Goal: Task Accomplishment & Management: Manage account settings

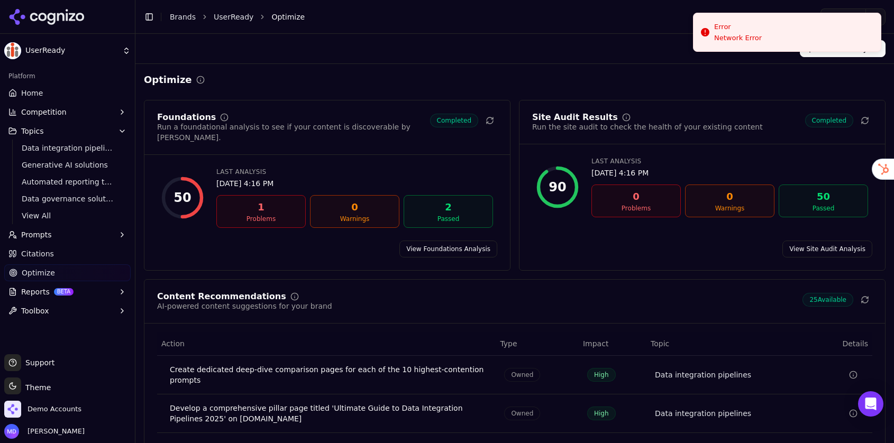
click at [176, 17] on link "Brands" at bounding box center [183, 17] width 26 height 8
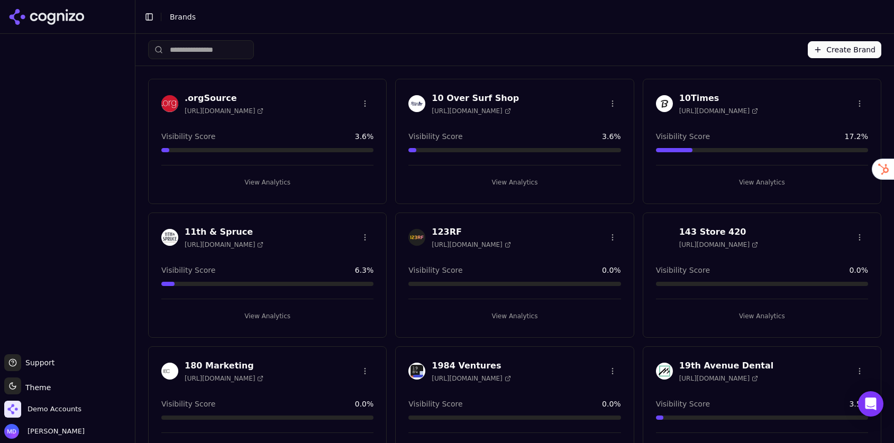
drag, startPoint x: 196, startPoint y: 49, endPoint x: 176, endPoint y: 51, distance: 20.7
click at [196, 49] on html "Support Support Toggle theme Theme Demo Accounts Melissa Dowd Toggle Sidebar Br…" at bounding box center [447, 221] width 894 height 443
click at [176, 51] on input "search" at bounding box center [201, 49] width 106 height 19
click at [176, 50] on input "search" at bounding box center [201, 49] width 106 height 19
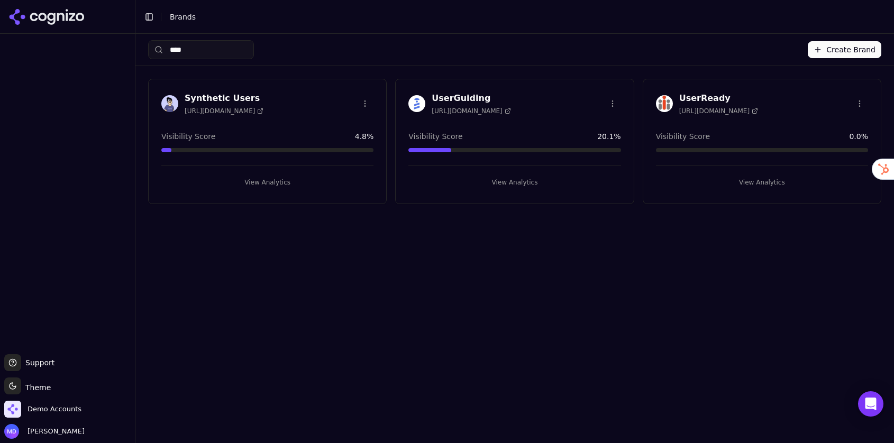
type input "****"
click at [766, 177] on button "View Analytics" at bounding box center [762, 182] width 212 height 17
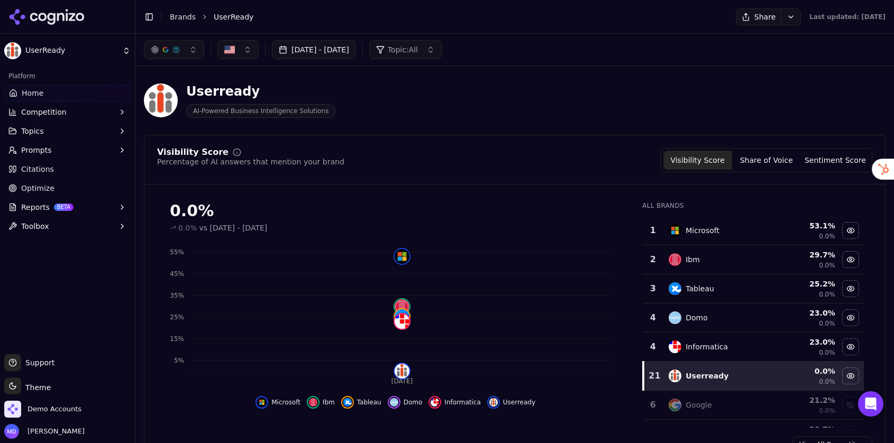
click at [54, 154] on button "Prompts" at bounding box center [67, 150] width 126 height 17
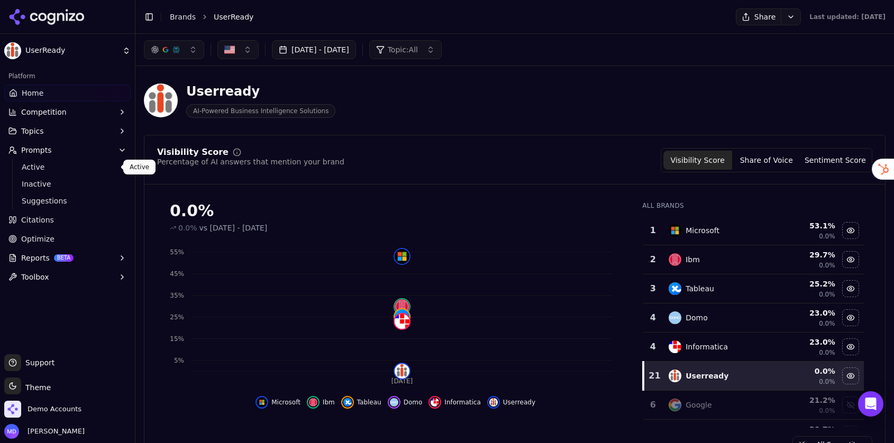
click at [56, 171] on span "Active" at bounding box center [68, 167] width 92 height 11
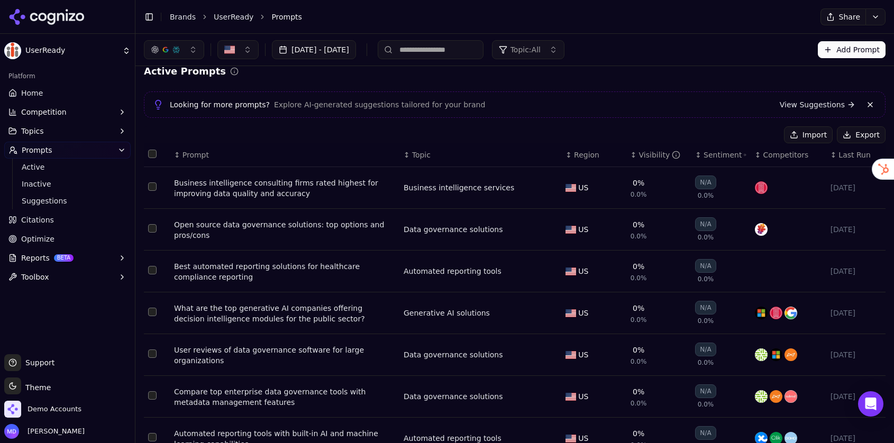
scroll to position [12, 0]
click at [40, 87] on link "Home" at bounding box center [67, 93] width 126 height 17
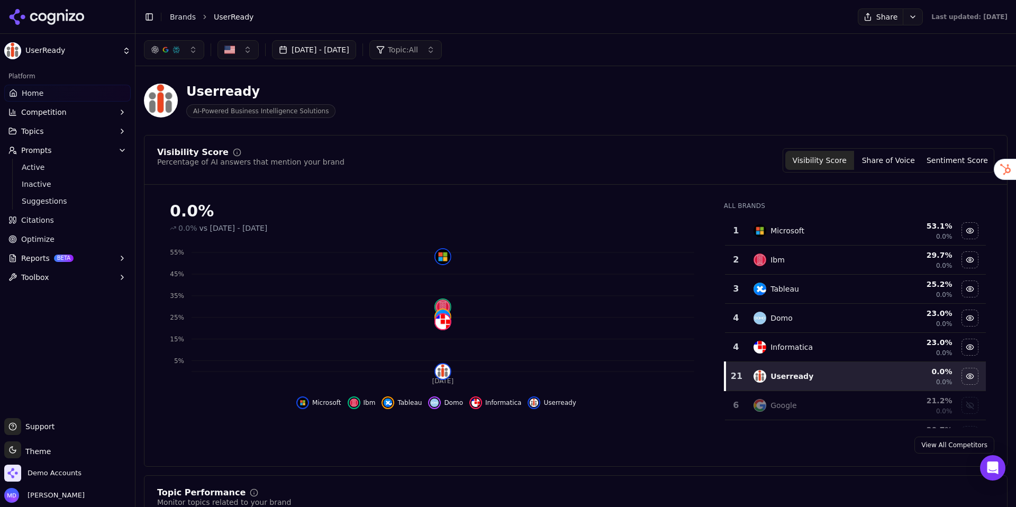
drag, startPoint x: 59, startPoint y: 238, endPoint x: 56, endPoint y: 190, distance: 48.3
click at [59, 238] on link "Optimize" at bounding box center [67, 239] width 126 height 17
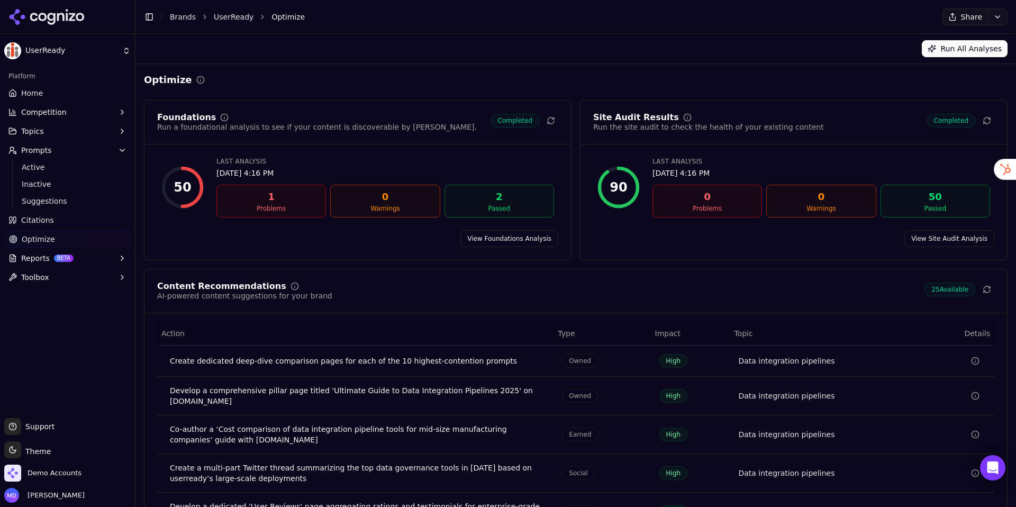
click at [33, 95] on span "Home" at bounding box center [32, 93] width 22 height 11
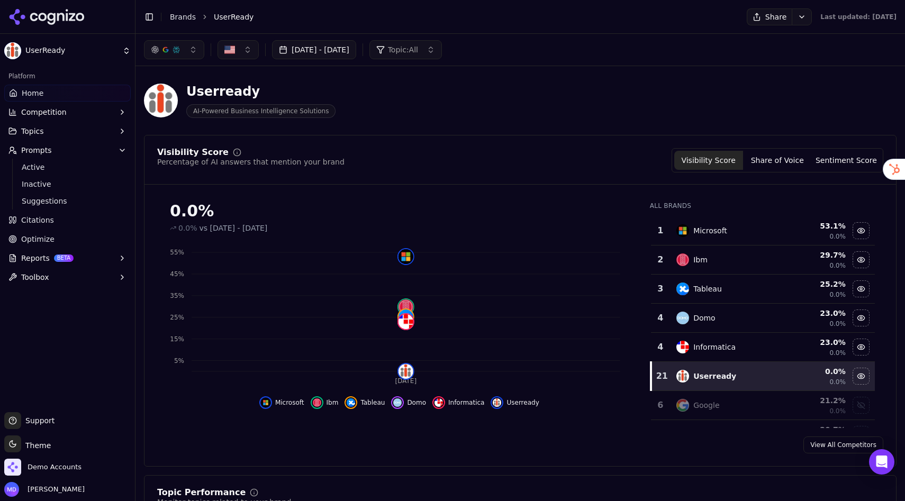
click at [182, 13] on link "Brands" at bounding box center [183, 17] width 26 height 8
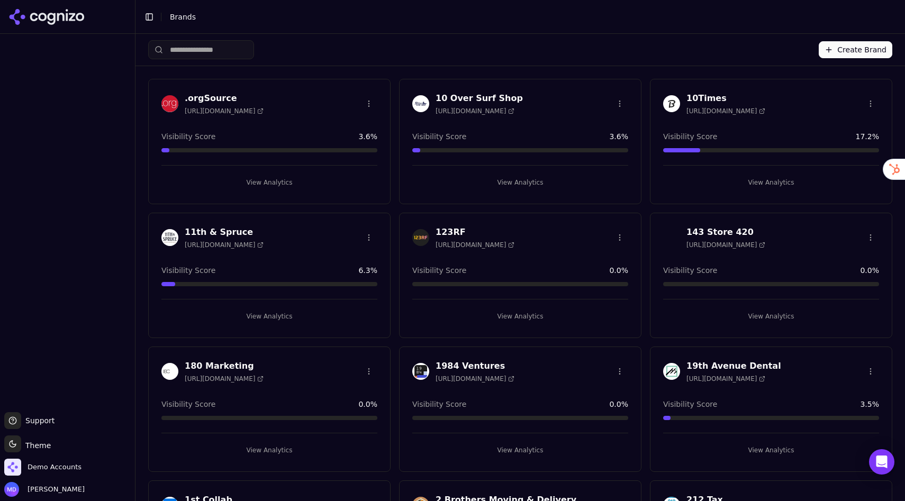
click at [228, 50] on input "search" at bounding box center [201, 49] width 106 height 19
click at [214, 51] on input "search" at bounding box center [201, 49] width 106 height 19
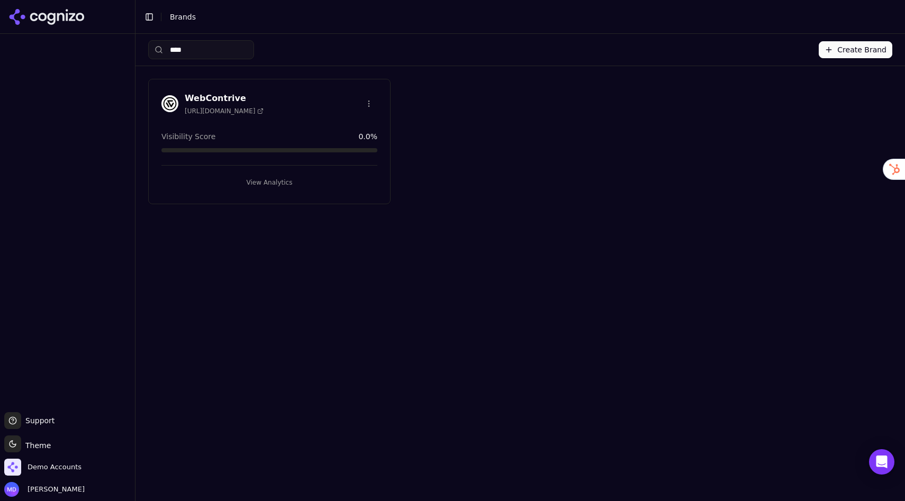
type input "****"
click at [271, 184] on button "View Analytics" at bounding box center [269, 182] width 216 height 17
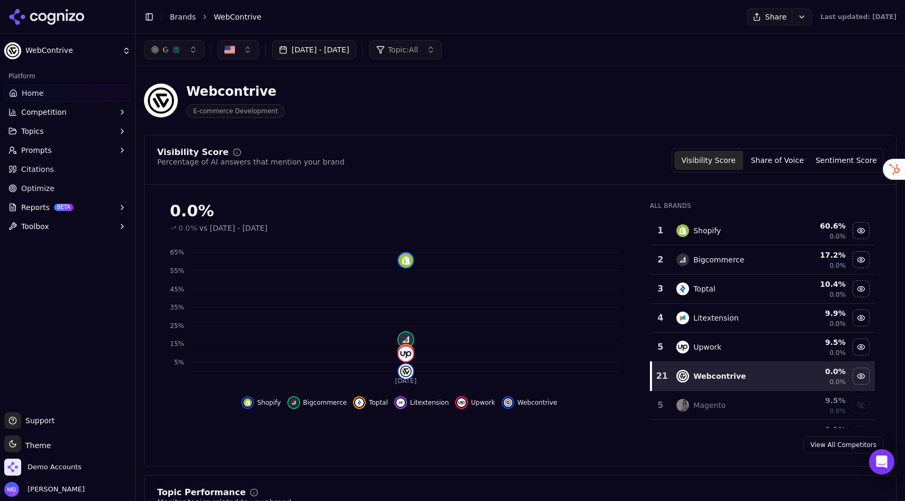
click at [84, 194] on link "Optimize" at bounding box center [67, 188] width 126 height 17
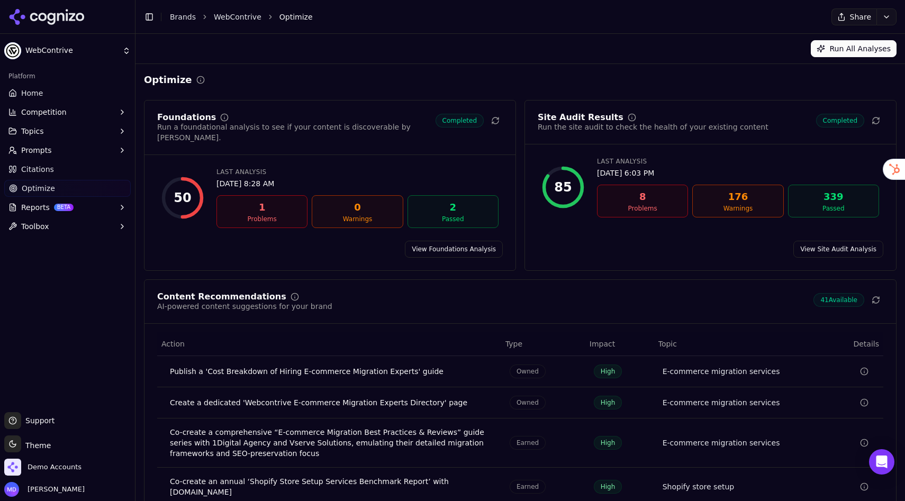
click at [54, 95] on link "Home" at bounding box center [67, 93] width 126 height 17
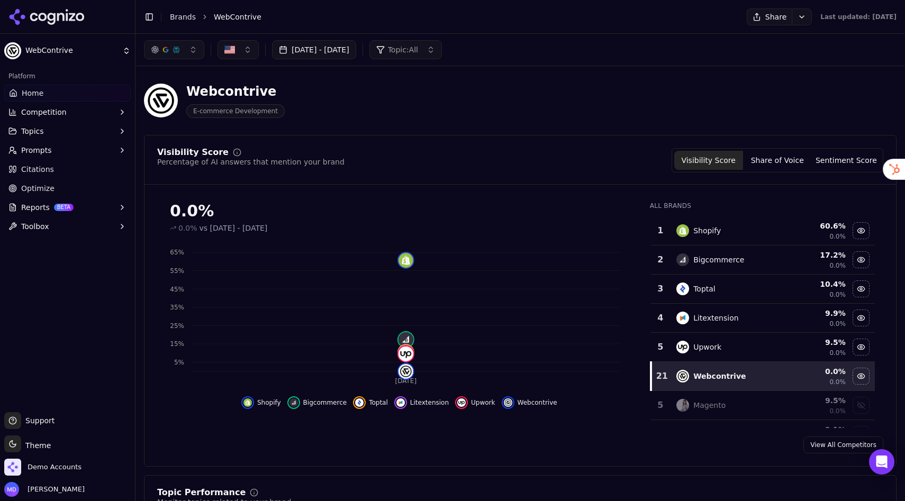
click at [48, 127] on button "Topics" at bounding box center [67, 131] width 126 height 17
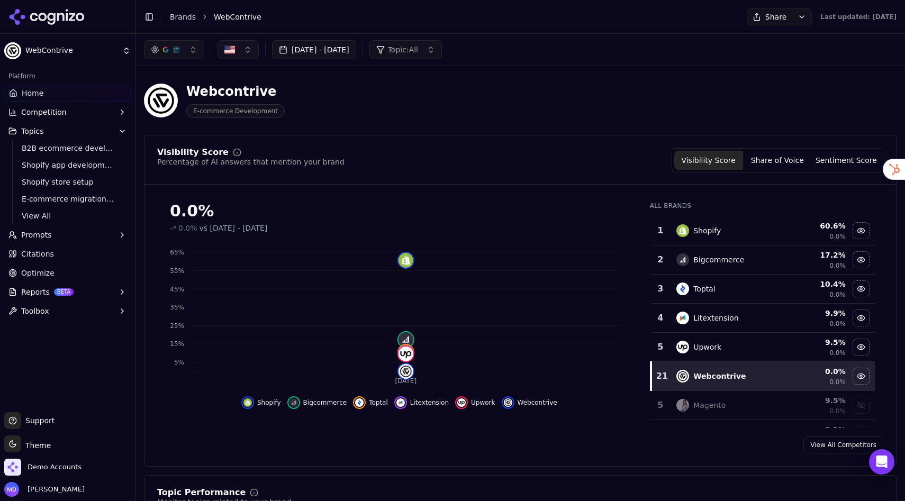
click at [55, 108] on span "Competition" at bounding box center [44, 112] width 46 height 11
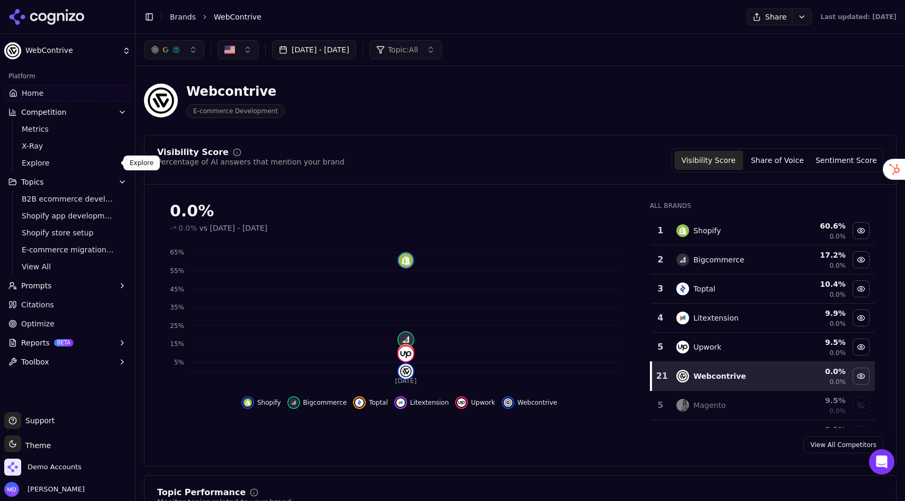
click at [46, 164] on span "Explore" at bounding box center [68, 163] width 92 height 11
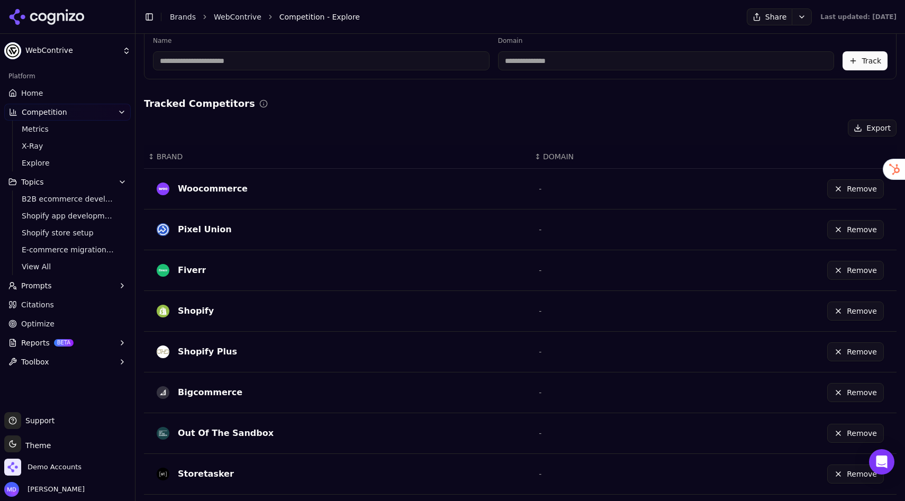
scroll to position [174, 0]
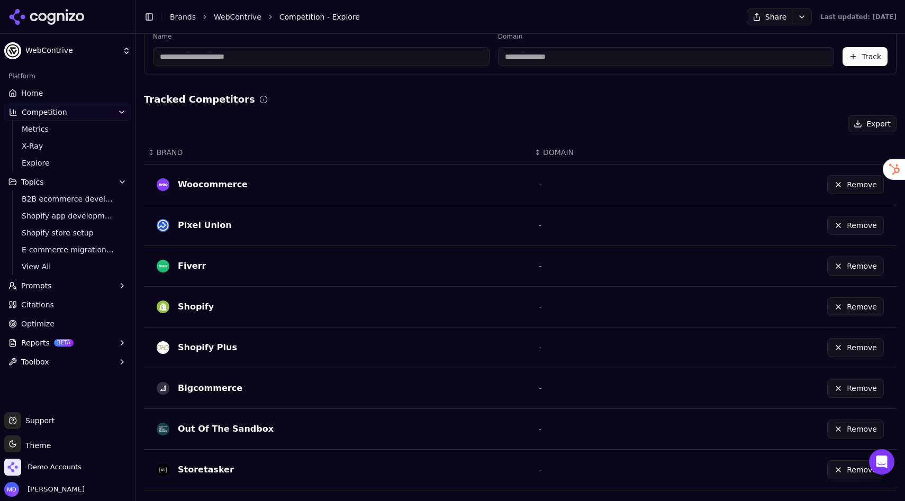
click at [844, 310] on button "Remove" at bounding box center [855, 306] width 57 height 19
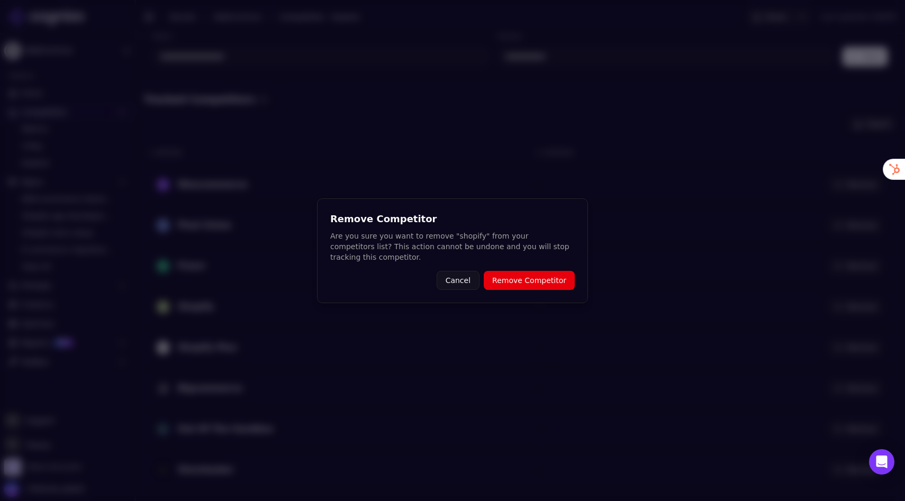
click at [523, 276] on button "Remove Competitor" at bounding box center [529, 280] width 91 height 19
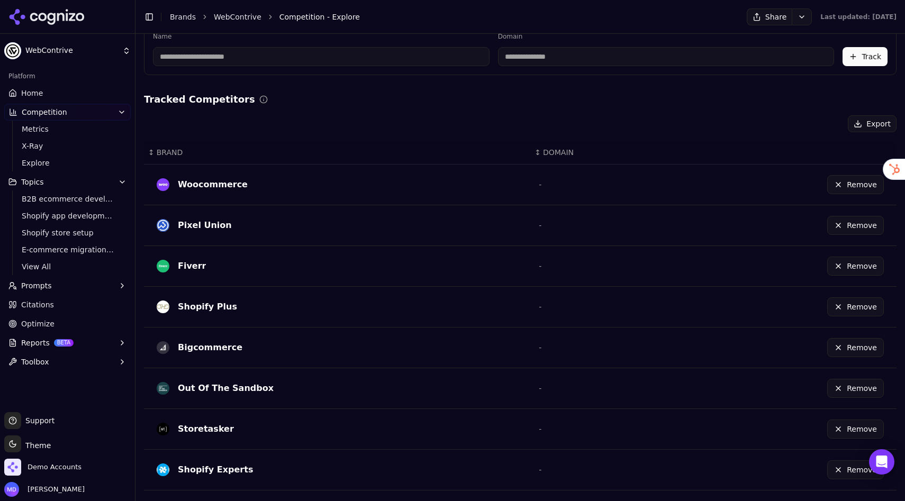
click at [46, 90] on link "Home" at bounding box center [67, 93] width 126 height 17
